Goal: Transaction & Acquisition: Book appointment/travel/reservation

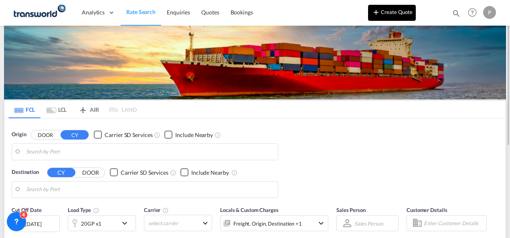
drag, startPoint x: 0, startPoint y: 0, endPoint x: 386, endPoint y: 12, distance: 386.6
click at [386, 12] on button "Create Quote" at bounding box center [392, 13] width 48 height 16
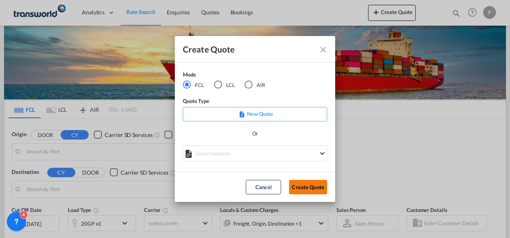
click at [323, 190] on button "Create Quote" at bounding box center [308, 187] width 38 height 14
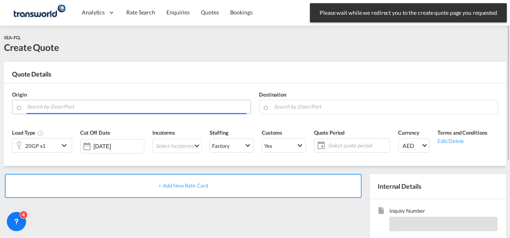
click at [83, 105] on input "Search by Door/Port" at bounding box center [137, 107] width 220 height 14
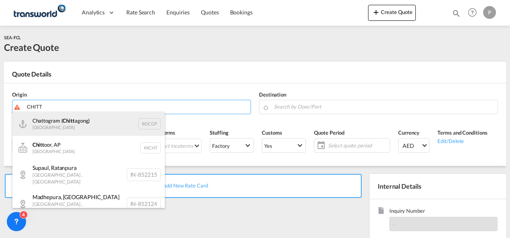
click at [77, 124] on div "Chattogram ( Chitt agong) Bangladesh BDCGP" at bounding box center [88, 124] width 152 height 24
type input "Chattogram (Chittagong), BDCGP"
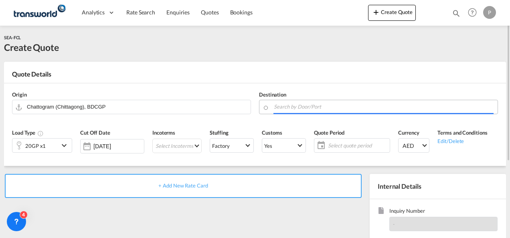
click at [301, 108] on input "Search by Door/Port" at bounding box center [384, 107] width 220 height 14
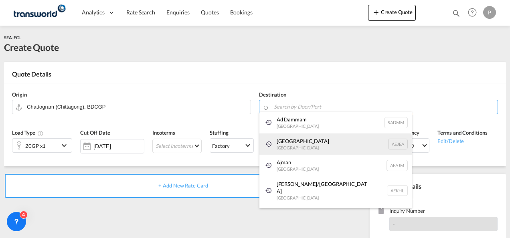
click at [299, 145] on div "[GEOGRAPHIC_DATA] [GEOGRAPHIC_DATA]" at bounding box center [335, 144] width 152 height 22
type input "[GEOGRAPHIC_DATA], [GEOGRAPHIC_DATA]"
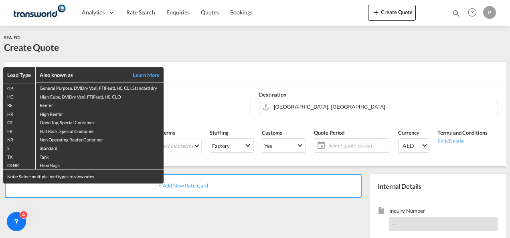
click at [196, 120] on div "Load Type Also known as Learn More GP General Purpose, DV(Dry Van), FT(Feet), H…" at bounding box center [255, 119] width 510 height 238
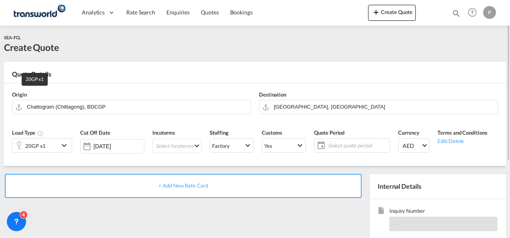
click at [38, 144] on div "20GP x1" at bounding box center [35, 145] width 20 height 11
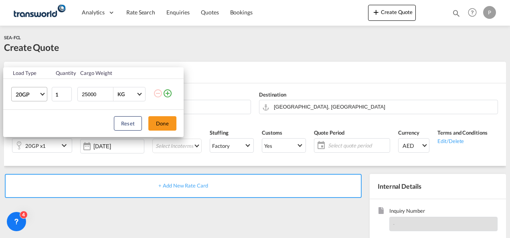
click at [43, 94] on span "Choose: \a20GP" at bounding box center [42, 93] width 4 height 4
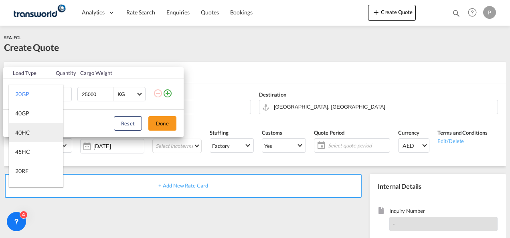
click at [34, 134] on md-option "40HC" at bounding box center [36, 132] width 55 height 19
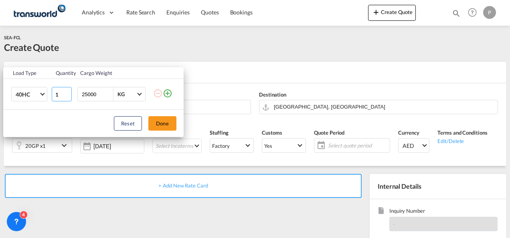
click at [60, 94] on input "1" at bounding box center [62, 94] width 20 height 14
type input "2"
click at [162, 119] on button "Done" at bounding box center [162, 123] width 28 height 14
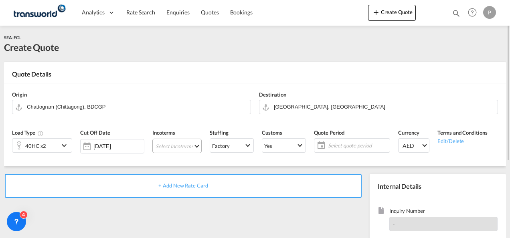
click at [165, 147] on md-select "Select Incoterms DPU - export Delivery at Place Unloaded CPT - export Carrier P…" at bounding box center [176, 146] width 49 height 14
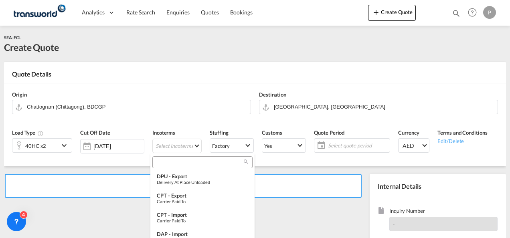
click at [164, 163] on input "search" at bounding box center [199, 162] width 89 height 7
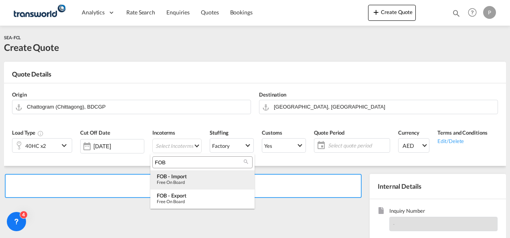
type input "FOB"
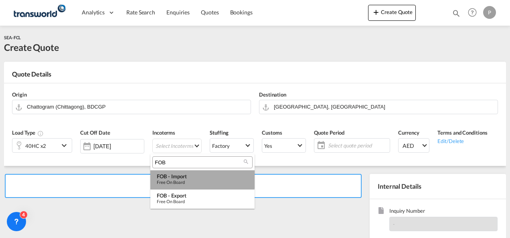
click at [177, 180] on div "Free on Board" at bounding box center [202, 182] width 91 height 5
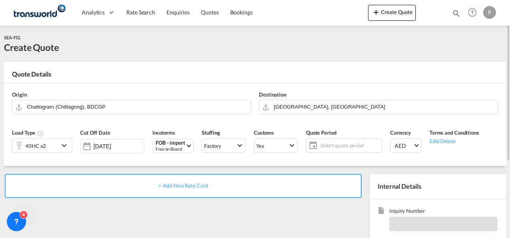
click at [328, 144] on span "Select quote period" at bounding box center [350, 145] width 60 height 7
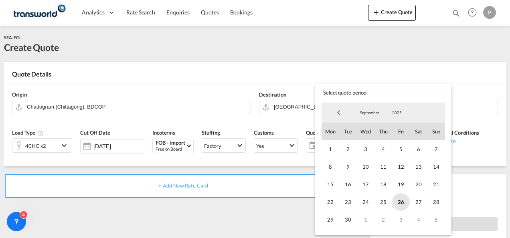
click at [401, 198] on span "26" at bounding box center [401, 202] width 18 height 18
click at [350, 217] on span "30" at bounding box center [348, 220] width 18 height 18
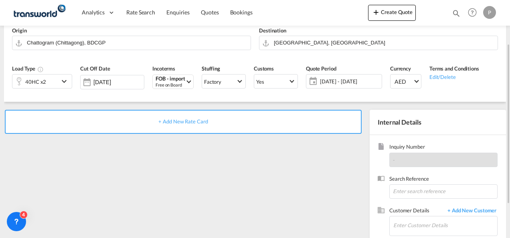
scroll to position [70, 0]
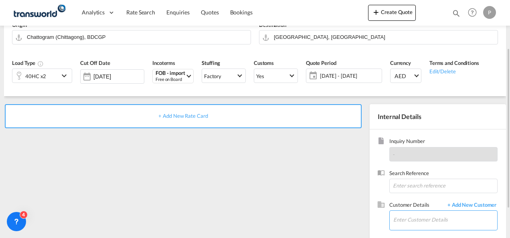
click at [411, 218] on input "Enter Customer Details" at bounding box center [445, 220] width 104 height 18
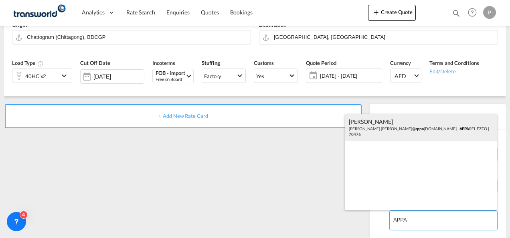
click at [395, 122] on div "[PERSON_NAME] [PERSON_NAME].[PERSON_NAME]@ appa [DOMAIN_NAME] | APPA REL FZCO |…" at bounding box center [421, 127] width 152 height 27
type input "APPAREL FZCO, [PERSON_NAME], [PERSON_NAME][EMAIL_ADDRESS][PERSON_NAME][DOMAIN_N…"
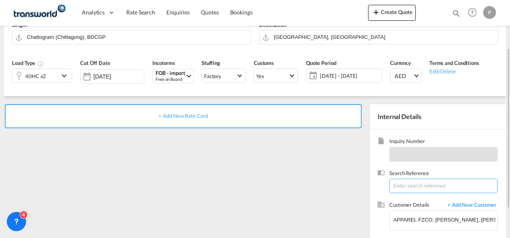
click at [411, 183] on input at bounding box center [443, 186] width 108 height 14
type input "APP23552"
click at [190, 115] on span "+ Add New Rate Card" at bounding box center [182, 116] width 49 height 6
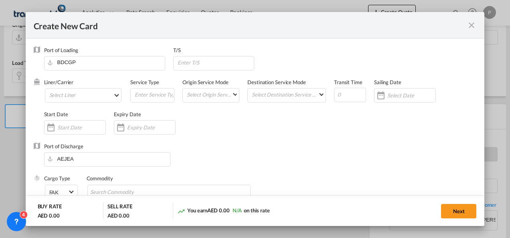
type input "Basic Ocean Freight"
select select "per equipment"
click at [110, 99] on md-select "Select Liner 2HM LOGISTICS D.O.O. / TDWC-CAPODISTRI 2HM LOGISTICS D.O.O. / TDWC…" at bounding box center [83, 95] width 77 height 14
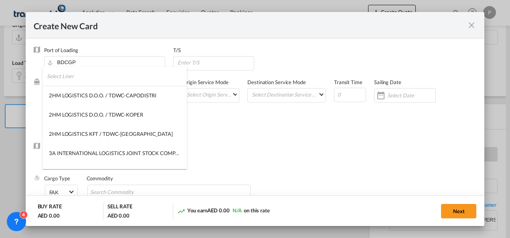
click at [94, 75] on input "search" at bounding box center [117, 76] width 140 height 19
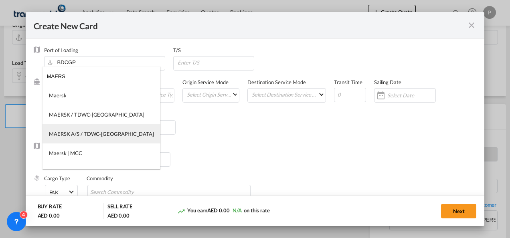
type input "MAERS"
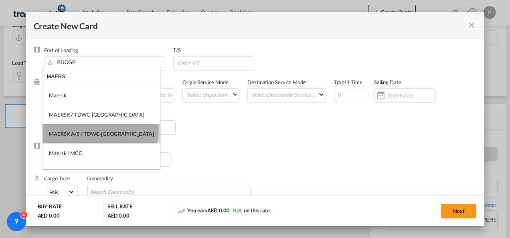
click at [99, 129] on md-option "MAERSK A/S / TDWC-[GEOGRAPHIC_DATA]" at bounding box center [101, 133] width 118 height 19
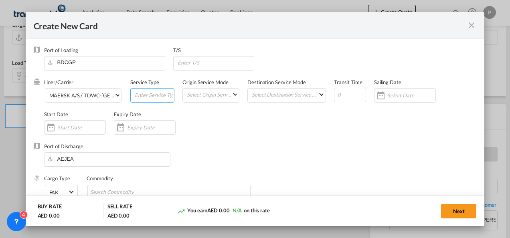
click at [148, 97] on input "Create New CardPort ..." at bounding box center [154, 95] width 40 height 12
type input "FOB IMPORT"
click at [139, 131] on div "Create New CardPort ..." at bounding box center [145, 127] width 62 height 14
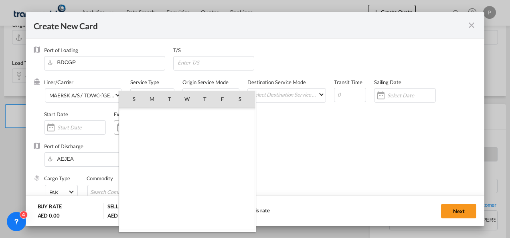
scroll to position [185672, 0]
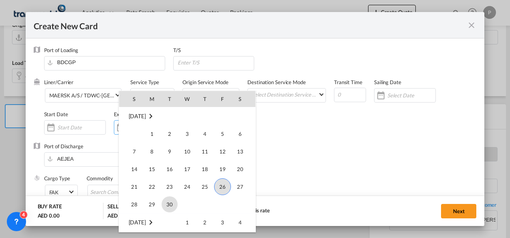
click at [173, 204] on span "30" at bounding box center [170, 204] width 16 height 16
type input "[DATE]"
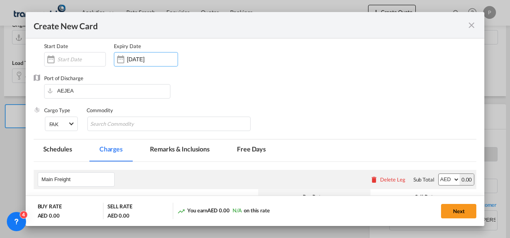
scroll to position [73, 0]
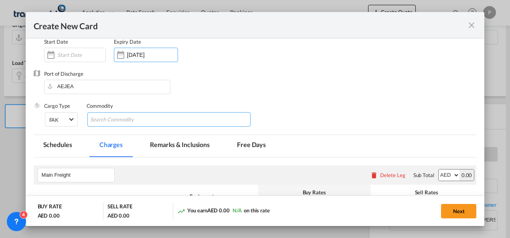
click at [138, 120] on input "Search Commodity" at bounding box center [126, 119] width 73 height 13
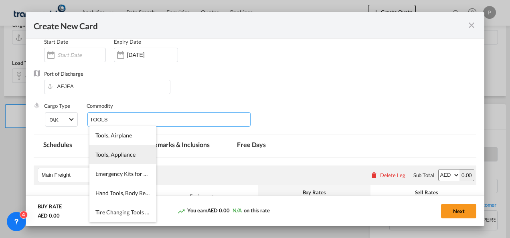
type input "TOOLS"
click at [113, 153] on span "Tools, Appliance" at bounding box center [115, 154] width 40 height 7
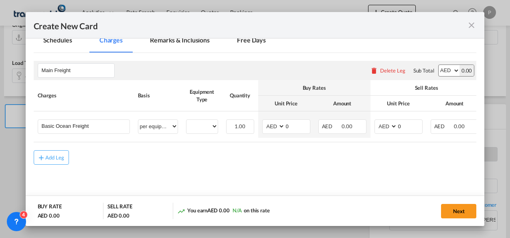
scroll to position [182, 0]
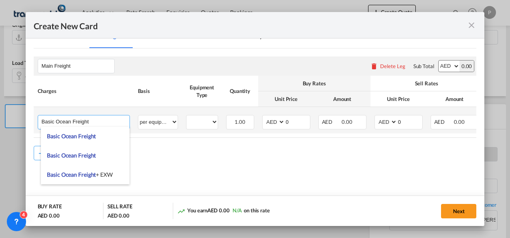
click at [94, 125] on input "Basic Ocean Freight" at bounding box center [86, 121] width 88 height 12
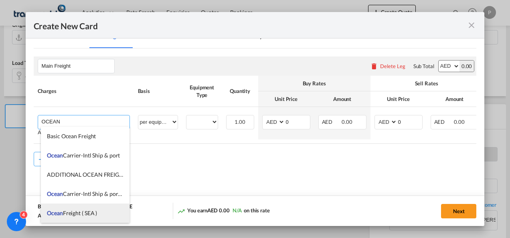
click at [75, 212] on span "Ocean Freight ( SEA )" at bounding box center [72, 213] width 50 height 7
type input "Ocean Freight ( SEA )"
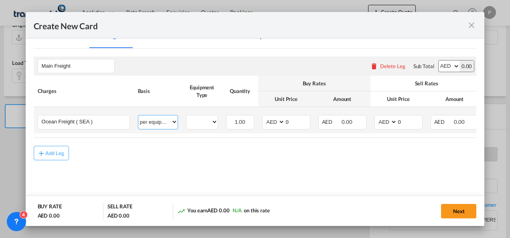
click at [156, 119] on select "per equipment per container per B/L per shipping bill per shipment % on freight…" at bounding box center [157, 121] width 39 height 13
select select "per shipment"
click at [138, 115] on select "per equipment per container per B/L per shipping bill per shipment % on freight…" at bounding box center [157, 121] width 39 height 13
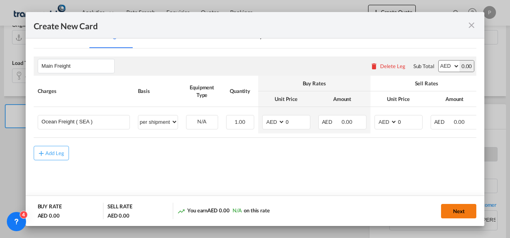
click at [459, 212] on button "Next" at bounding box center [458, 211] width 35 height 14
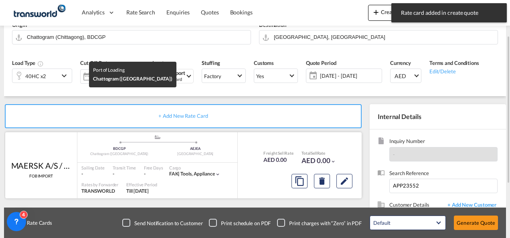
scroll to position [40, 0]
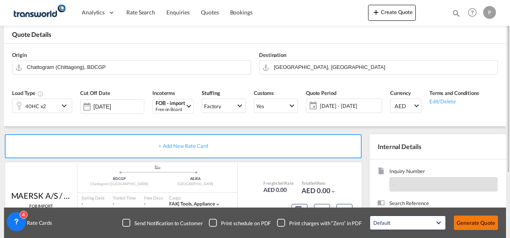
click at [467, 220] on button "Generate Quote" at bounding box center [476, 223] width 44 height 14
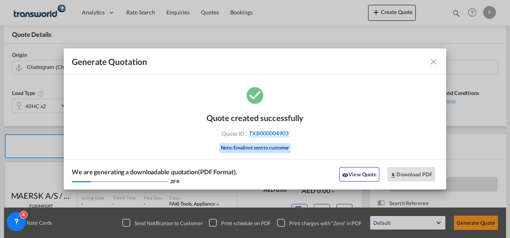
click at [277, 131] on span "TXB000004903" at bounding box center [269, 133] width 40 height 7
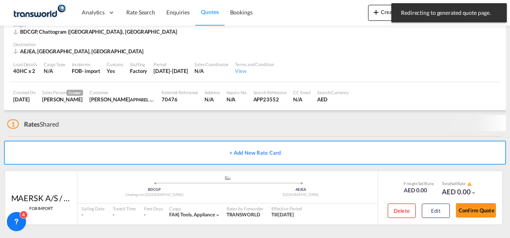
scroll to position [40, 0]
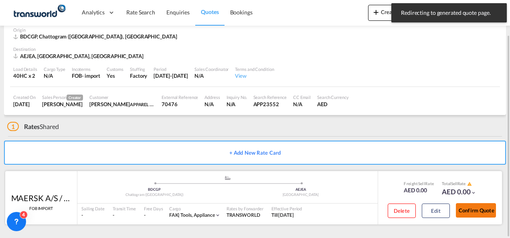
click at [482, 212] on button "Confirm Quote" at bounding box center [476, 210] width 40 height 14
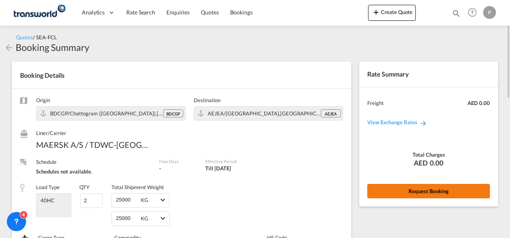
click at [410, 190] on button "Request Booking" at bounding box center [428, 191] width 123 height 14
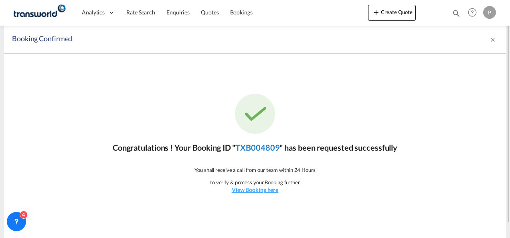
click at [267, 151] on link "TXB004809" at bounding box center [257, 148] width 44 height 10
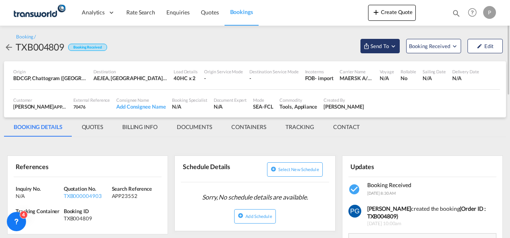
click at [373, 49] on span "Send To" at bounding box center [380, 46] width 20 height 8
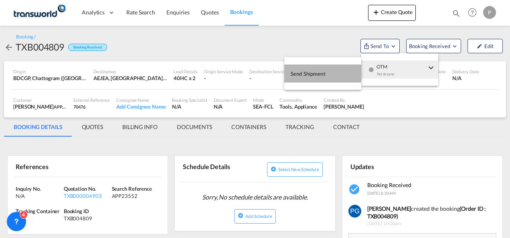
click at [321, 77] on span "Send Shipment" at bounding box center [308, 73] width 35 height 13
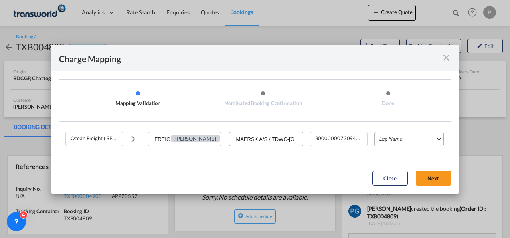
click at [389, 139] on md-select "Leg Name HANDLING ORIGIN VESSEL HANDLING DESTINATION OTHERS TL PICK UP CUSTOMS …" at bounding box center [408, 139] width 69 height 14
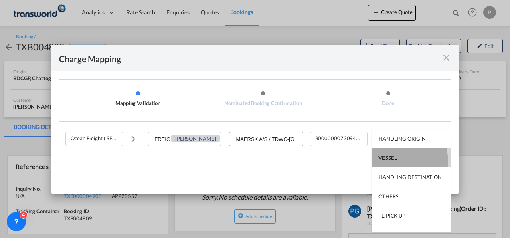
click at [389, 161] on div "VESSEL" at bounding box center [387, 157] width 18 height 7
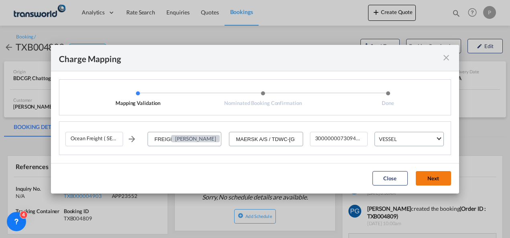
click at [428, 179] on button "Next" at bounding box center [433, 178] width 35 height 14
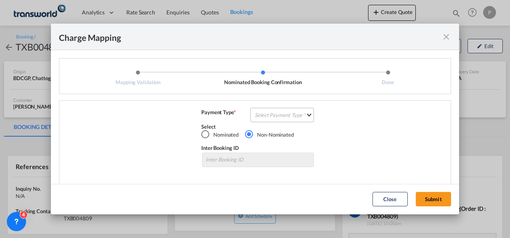
click at [267, 114] on md-select "Select Payment Type COLLECT PREPAID" at bounding box center [282, 115] width 64 height 14
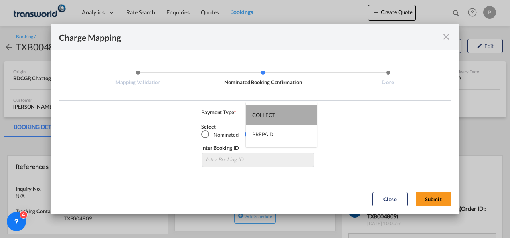
click at [267, 114] on div "COLLECT" at bounding box center [263, 114] width 23 height 7
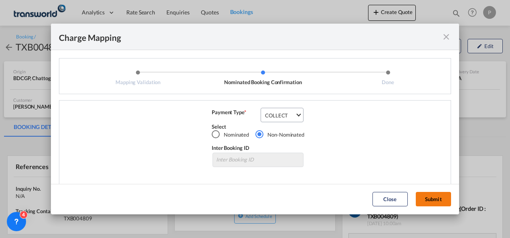
click at [429, 195] on button "Submit" at bounding box center [433, 199] width 35 height 14
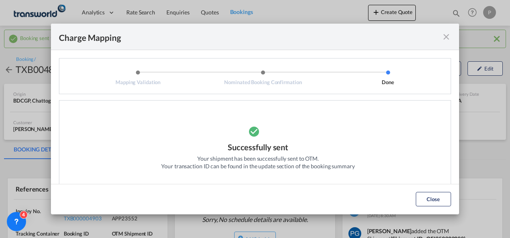
click at [447, 39] on md-icon "icon-close fg-AAA8AD cursor" at bounding box center [446, 37] width 10 height 10
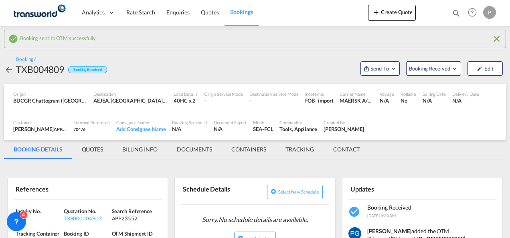
scroll to position [97, 0]
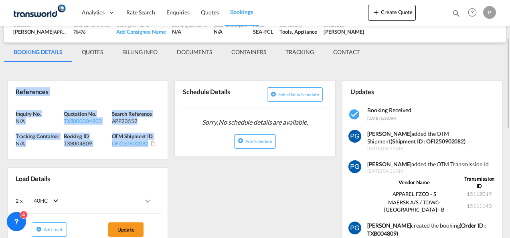
drag, startPoint x: 14, startPoint y: 91, endPoint x: 146, endPoint y: 150, distance: 145.0
click at [146, 150] on div "References Inquiry No. N/A Quotation No. TXB000004903 Search Reference APP23552…" at bounding box center [87, 120] width 161 height 79
copy div "References Inquiry No. N/A Quotation No. TXB000004903 Search Reference APP23552…"
